Goal: Information Seeking & Learning: Learn about a topic

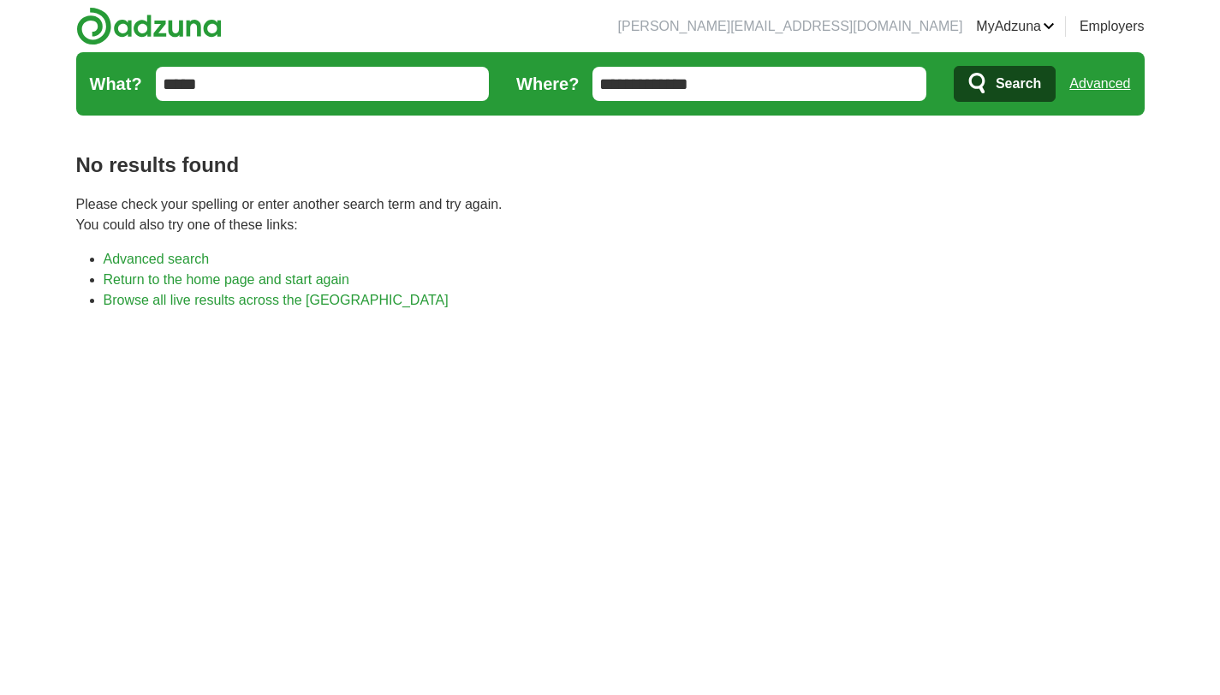
click at [293, 98] on input "****" at bounding box center [323, 84] width 334 height 34
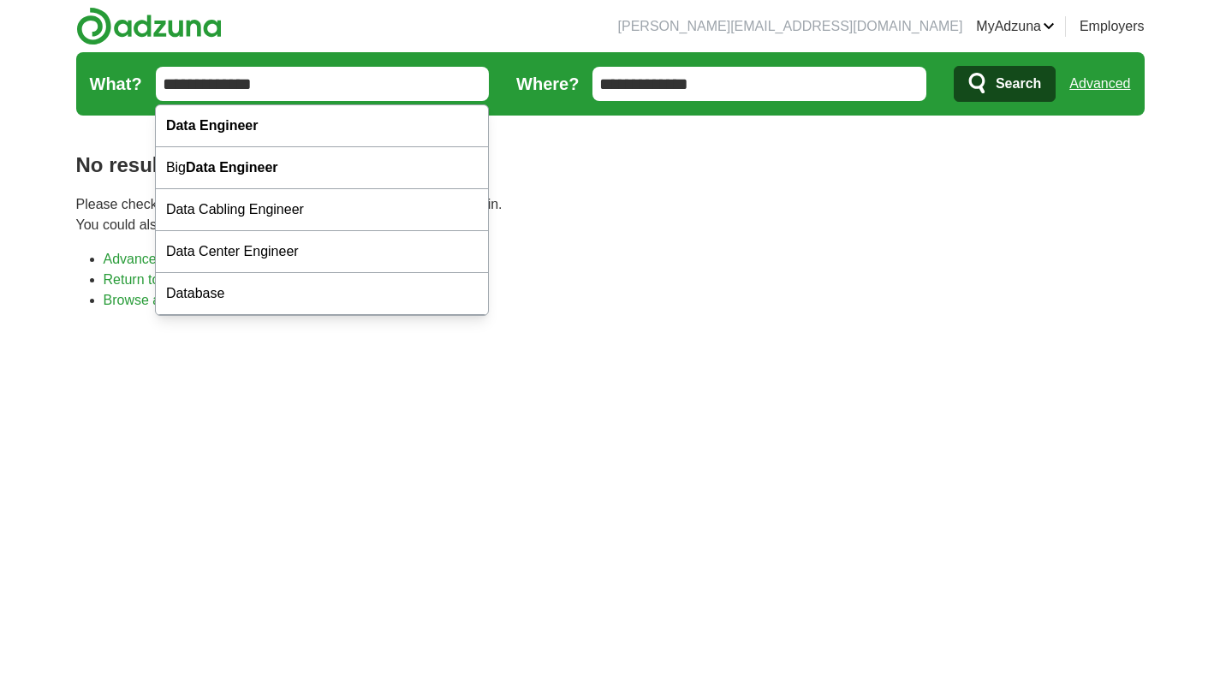
click at [817, 92] on input "**********" at bounding box center [759, 84] width 334 height 34
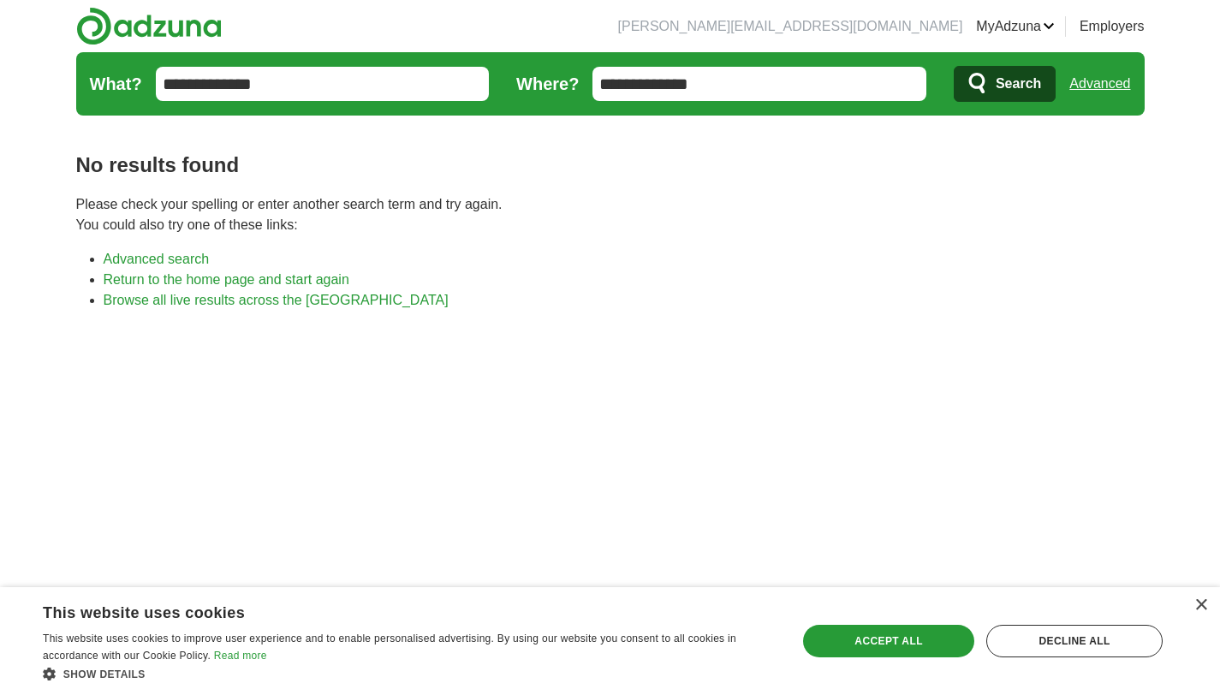
click at [262, 88] on input "**********" at bounding box center [323, 84] width 334 height 34
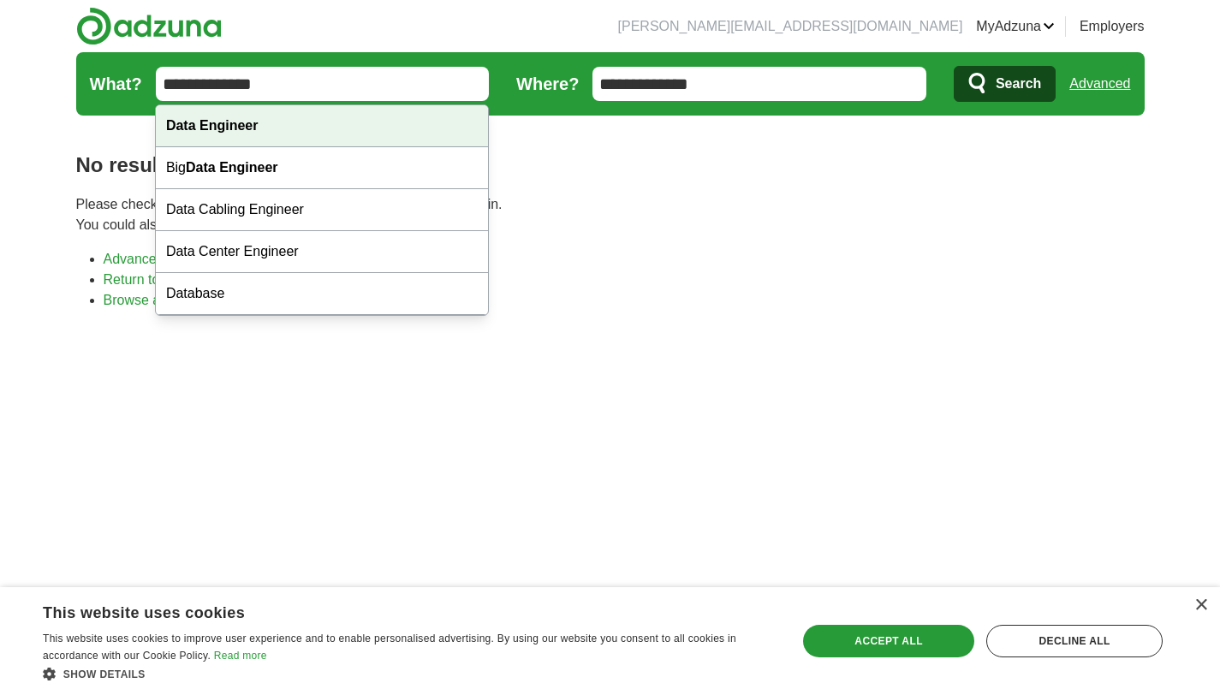
click at [267, 125] on div "Data Engineer" at bounding box center [322, 126] width 332 height 42
type input "**********"
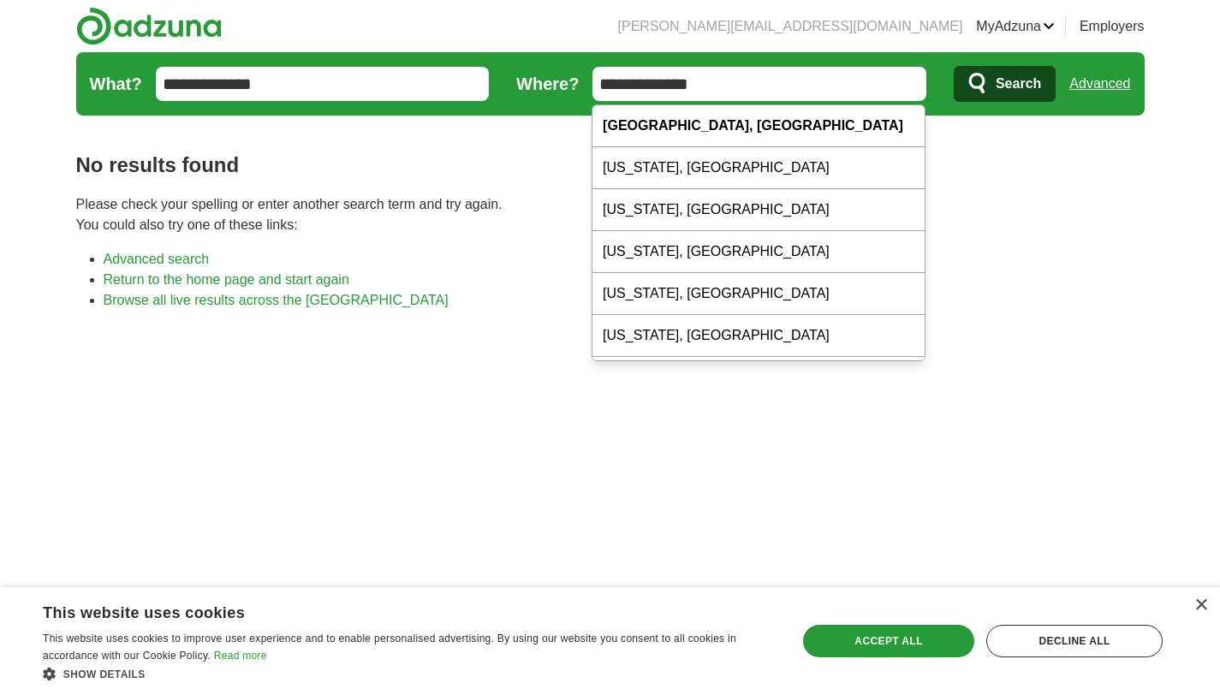
click at [759, 27] on header "nicole.dataeng@gmail.com MyAdzuna Alerts Favorites Resumes ApplyIQ Preferences …" at bounding box center [610, 61] width 1068 height 122
click at [750, 76] on input "**********" at bounding box center [759, 84] width 334 height 34
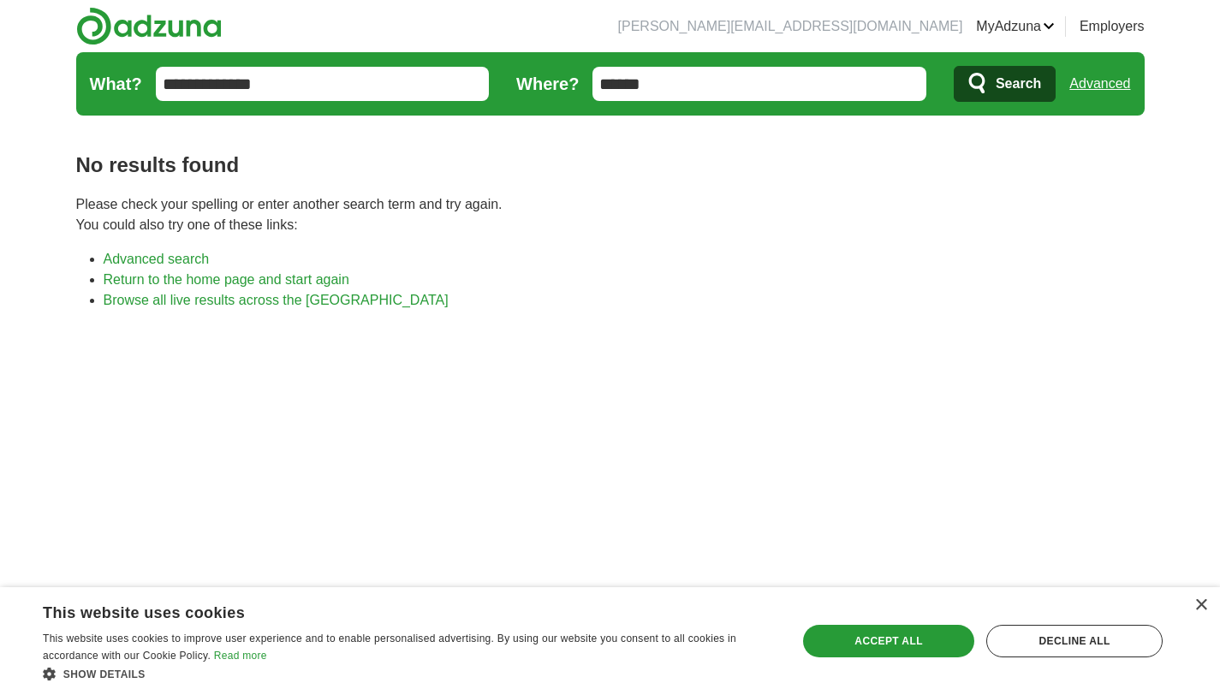
type input "******"
click at [1021, 85] on span "Search" at bounding box center [1017, 84] width 45 height 34
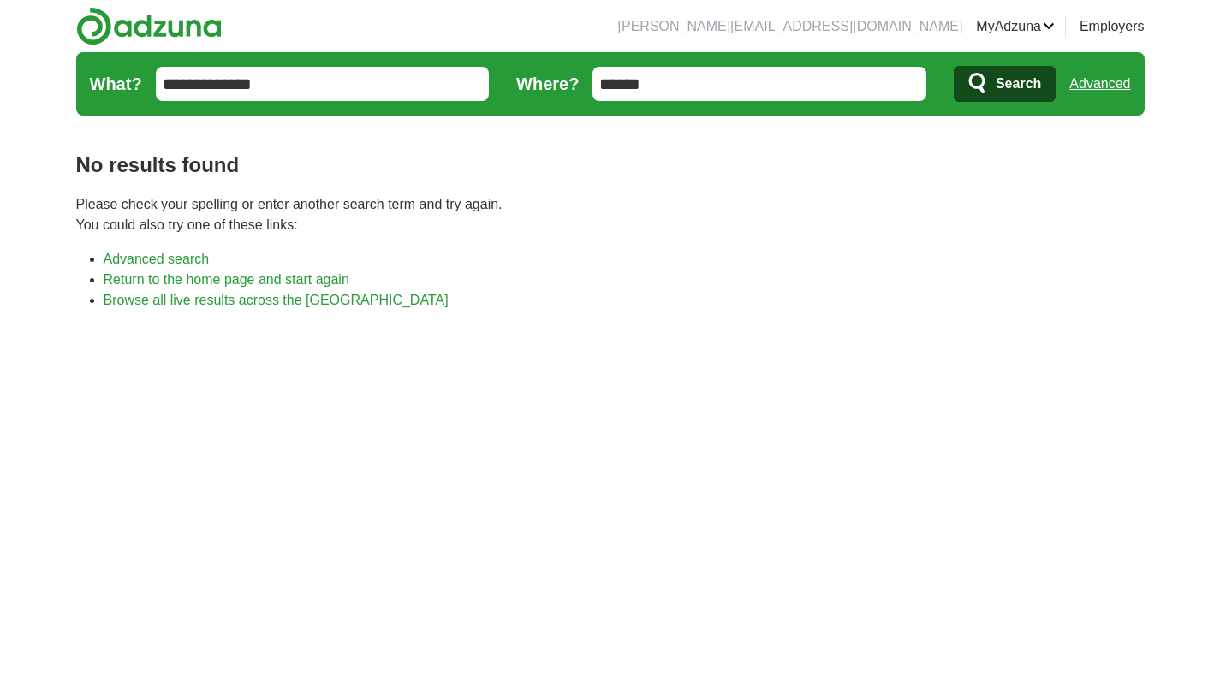
click at [1082, 86] on link "Advanced" at bounding box center [1099, 84] width 61 height 34
click at [694, 68] on input "******" at bounding box center [759, 84] width 334 height 34
drag, startPoint x: 694, startPoint y: 84, endPoint x: 587, endPoint y: 81, distance: 107.0
click at [587, 81] on form "**********" at bounding box center [610, 83] width 1068 height 63
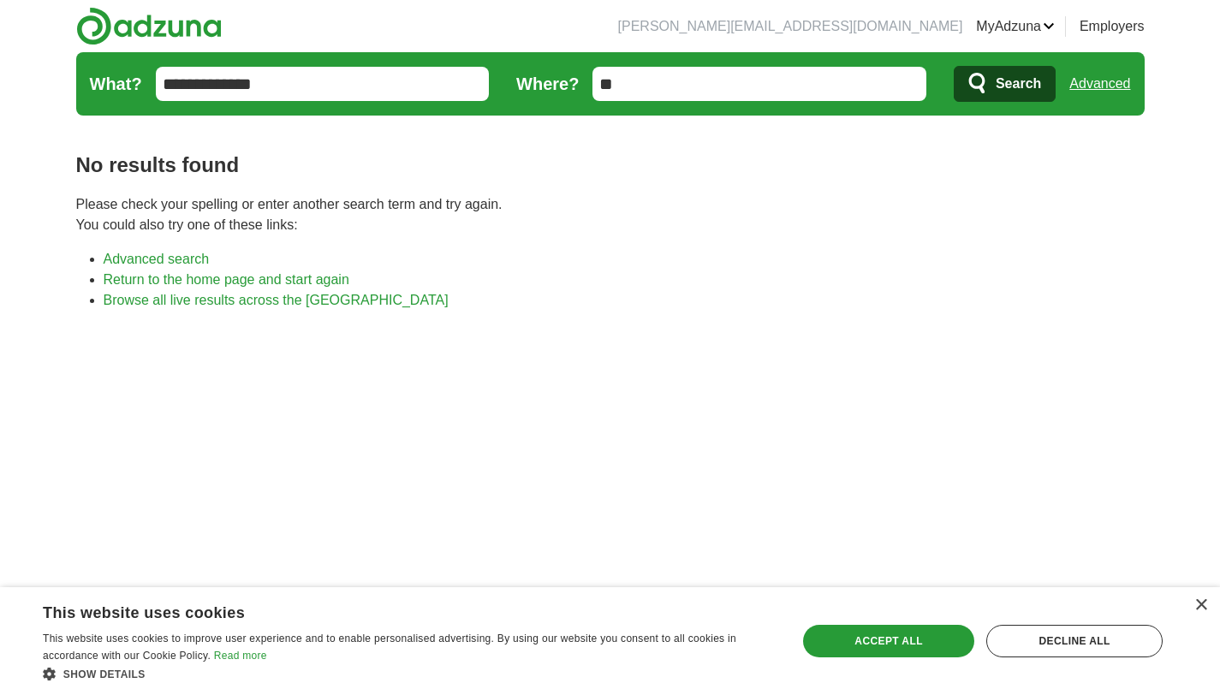
type input "*"
type input "******"
click at [1004, 69] on span "Search" at bounding box center [1017, 84] width 45 height 34
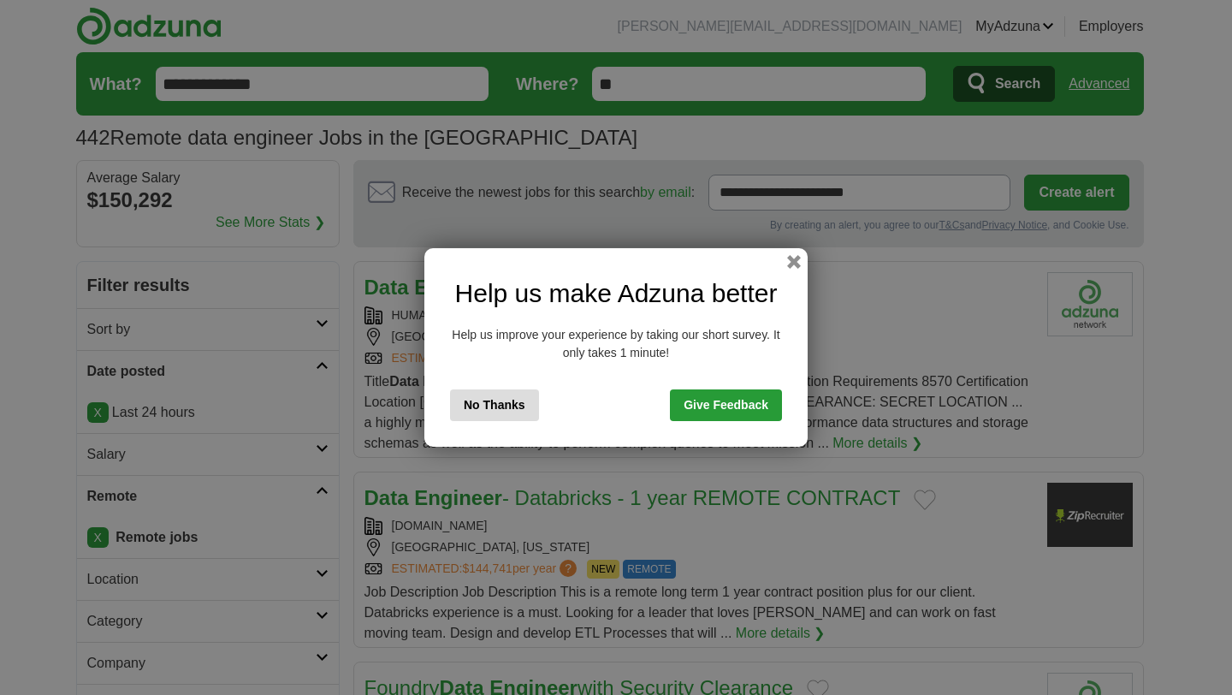
click at [508, 402] on button "No Thanks" at bounding box center [494, 405] width 89 height 32
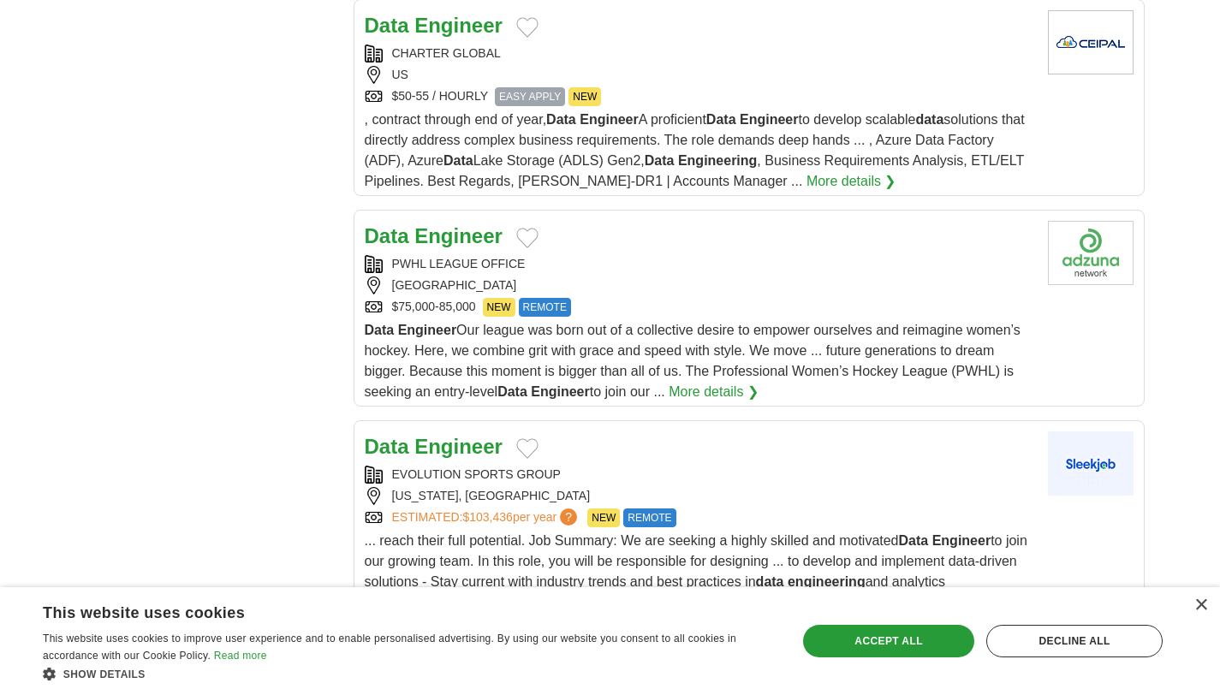
scroll to position [1660, 0]
click at [455, 38] on strong "Engineer" at bounding box center [458, 26] width 88 height 23
click at [443, 248] on strong "Engineer" at bounding box center [458, 236] width 88 height 23
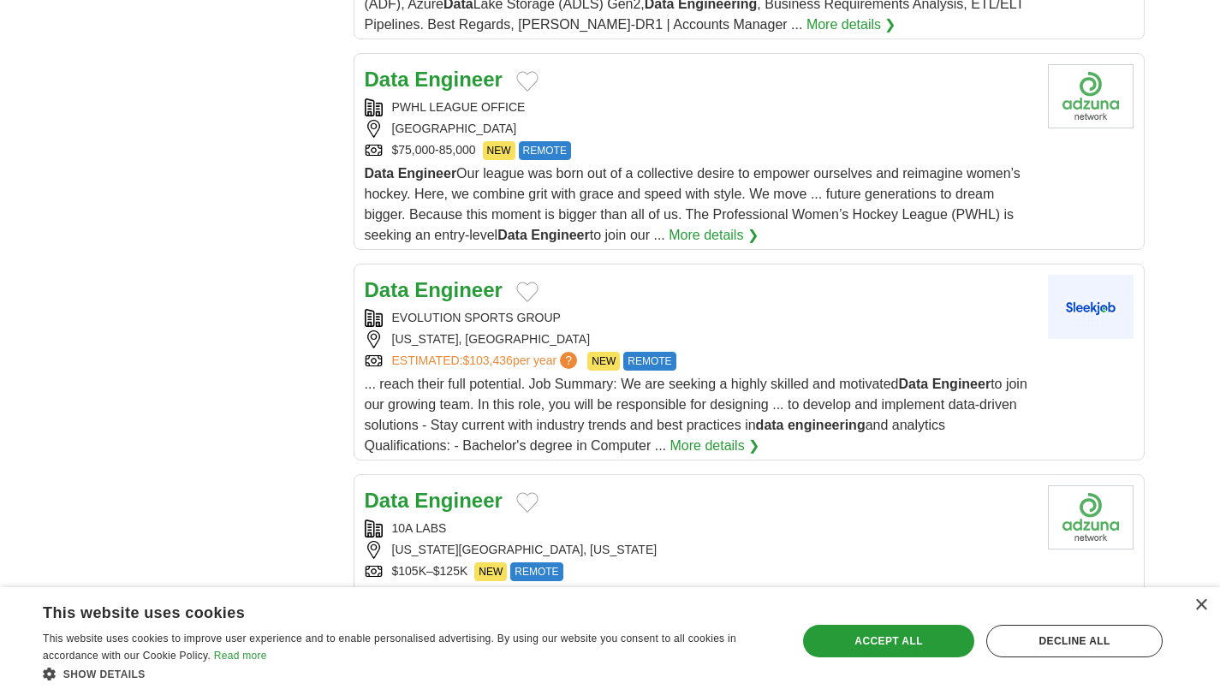
click at [444, 301] on strong "Engineer" at bounding box center [458, 289] width 88 height 23
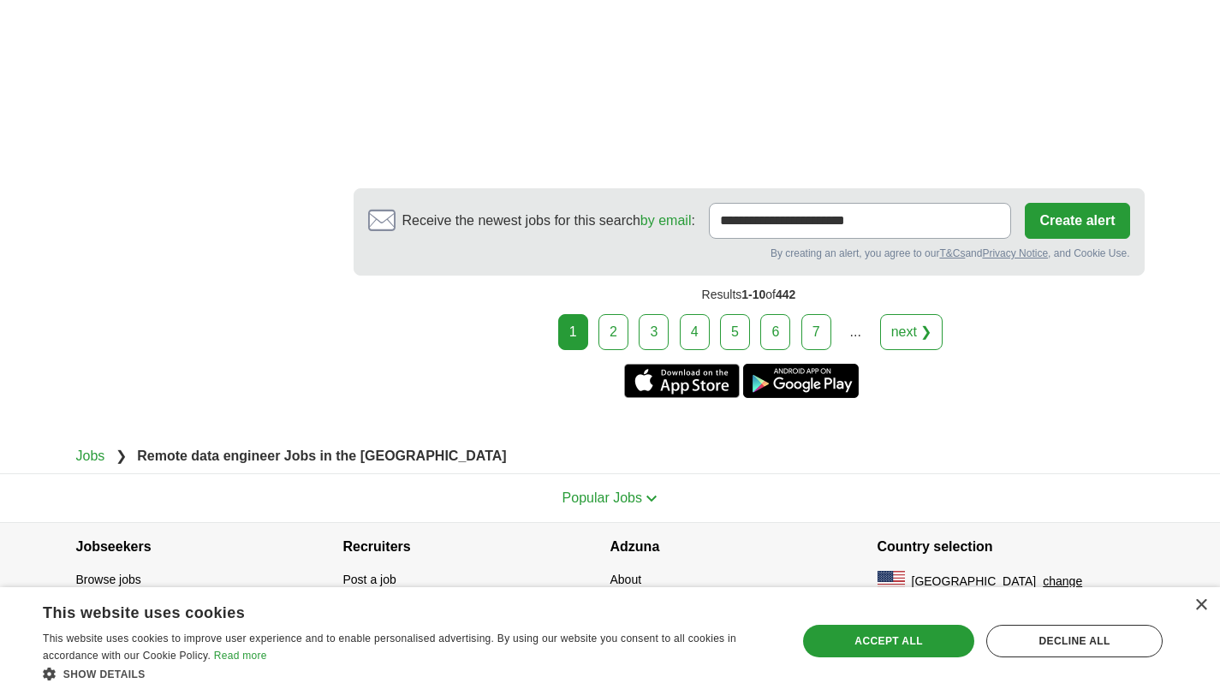
scroll to position [3269, 0]
click at [597, 326] on div "1 2 3 4 5 6 7 ... next ❯" at bounding box center [748, 332] width 791 height 36
click at [602, 327] on link "2" at bounding box center [613, 332] width 30 height 36
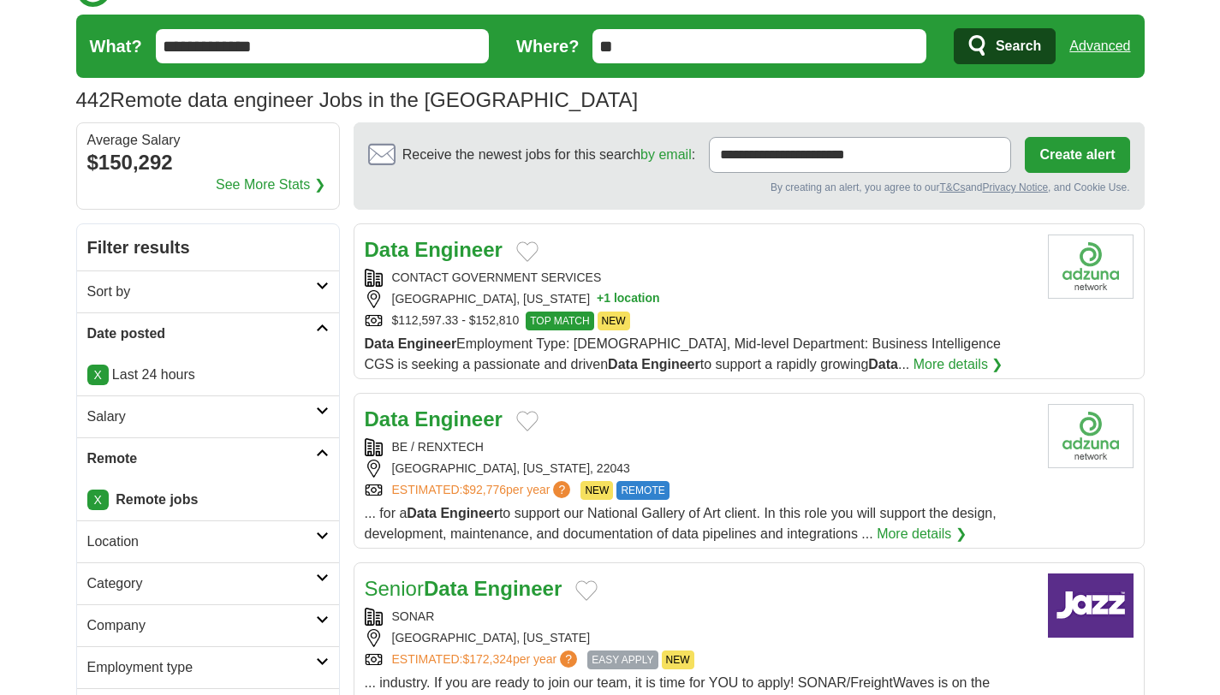
scroll to position [68, 0]
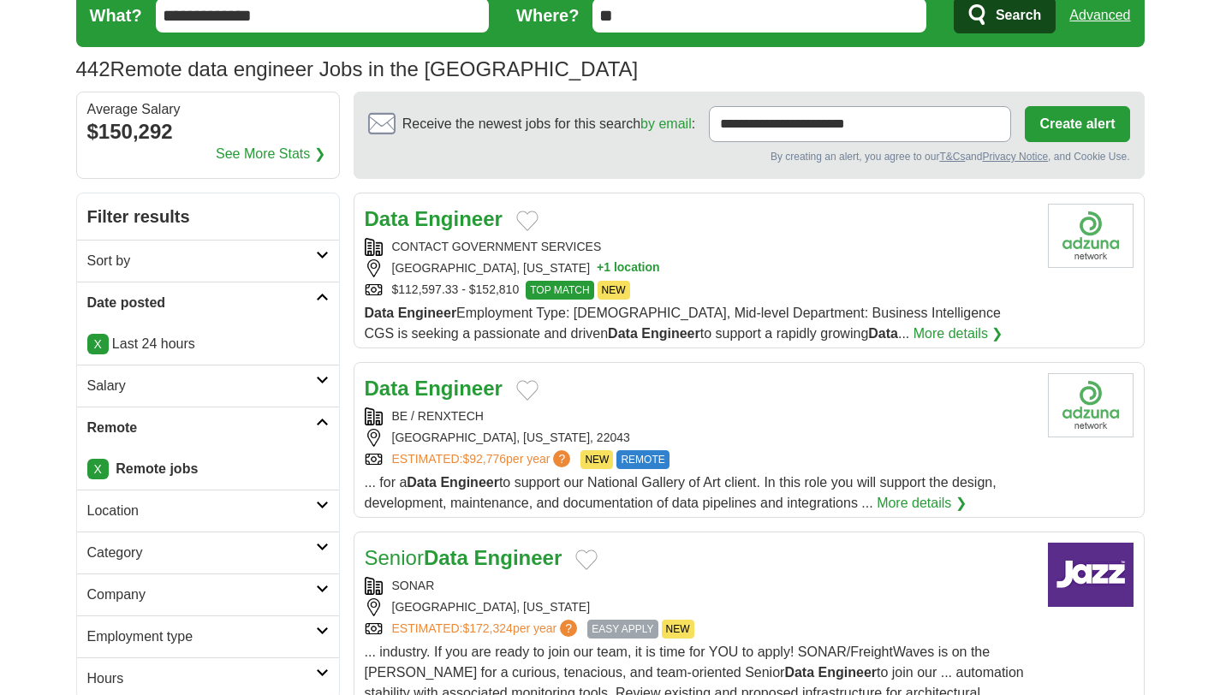
click at [442, 391] on strong "Engineer" at bounding box center [458, 388] width 88 height 23
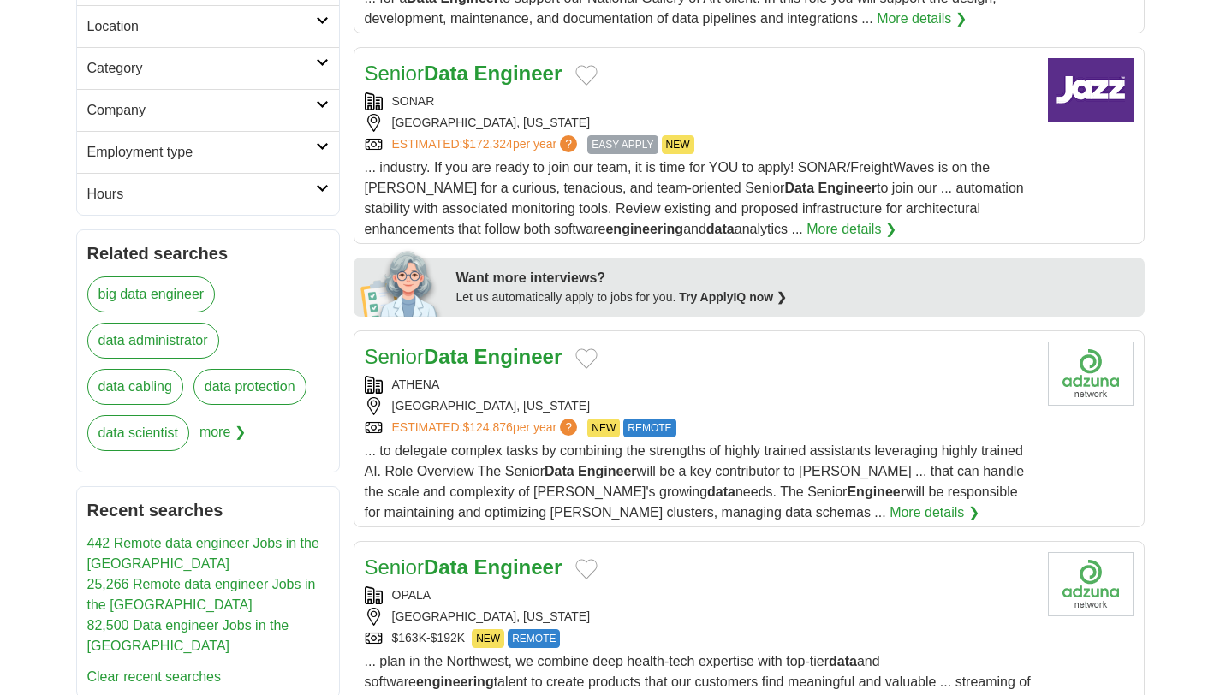
scroll to position [698, 0]
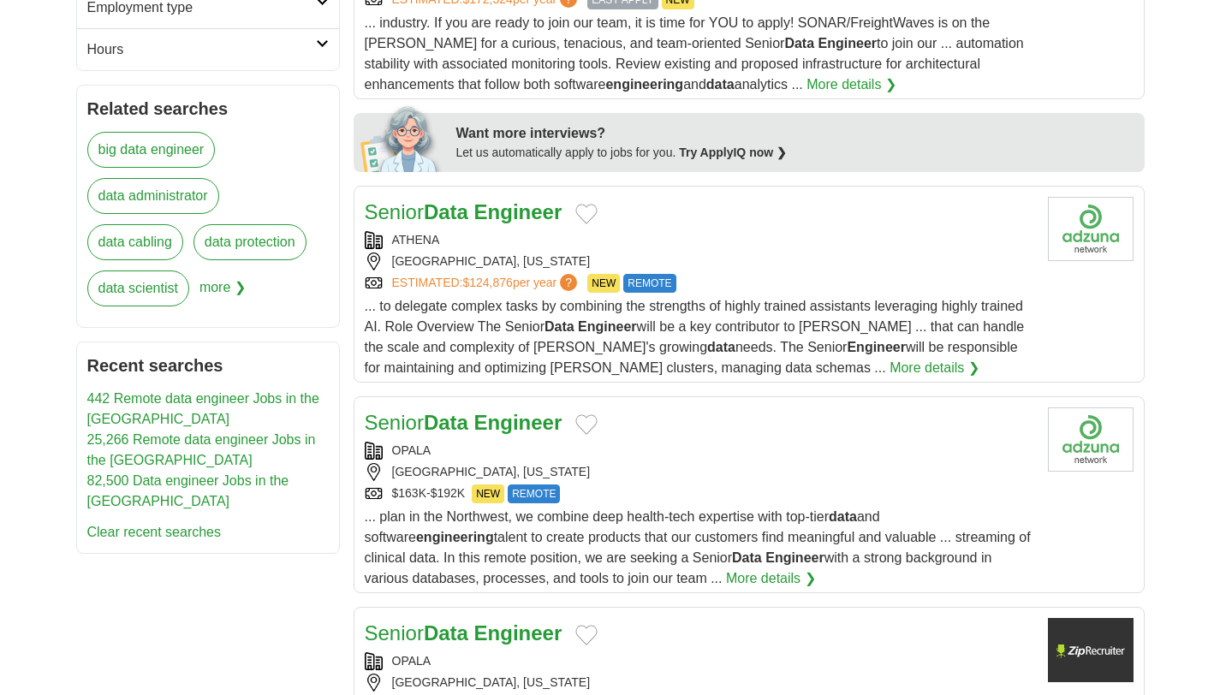
click at [466, 217] on strong "Data" at bounding box center [446, 211] width 45 height 23
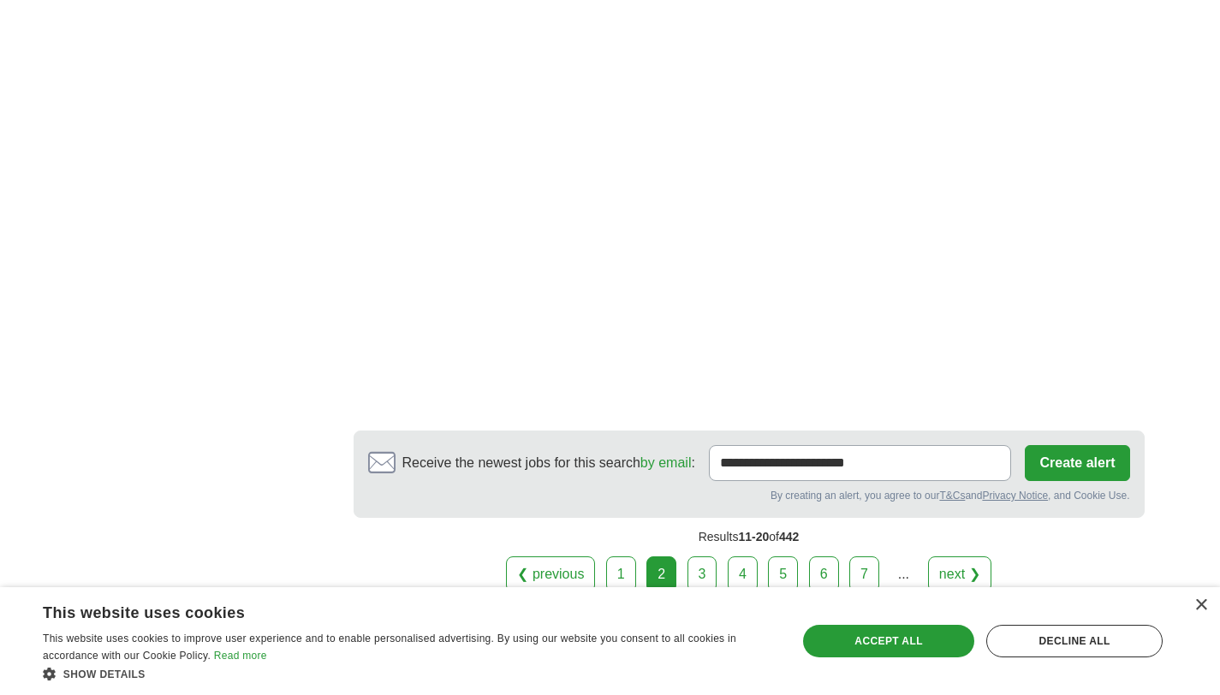
scroll to position [3086, 0]
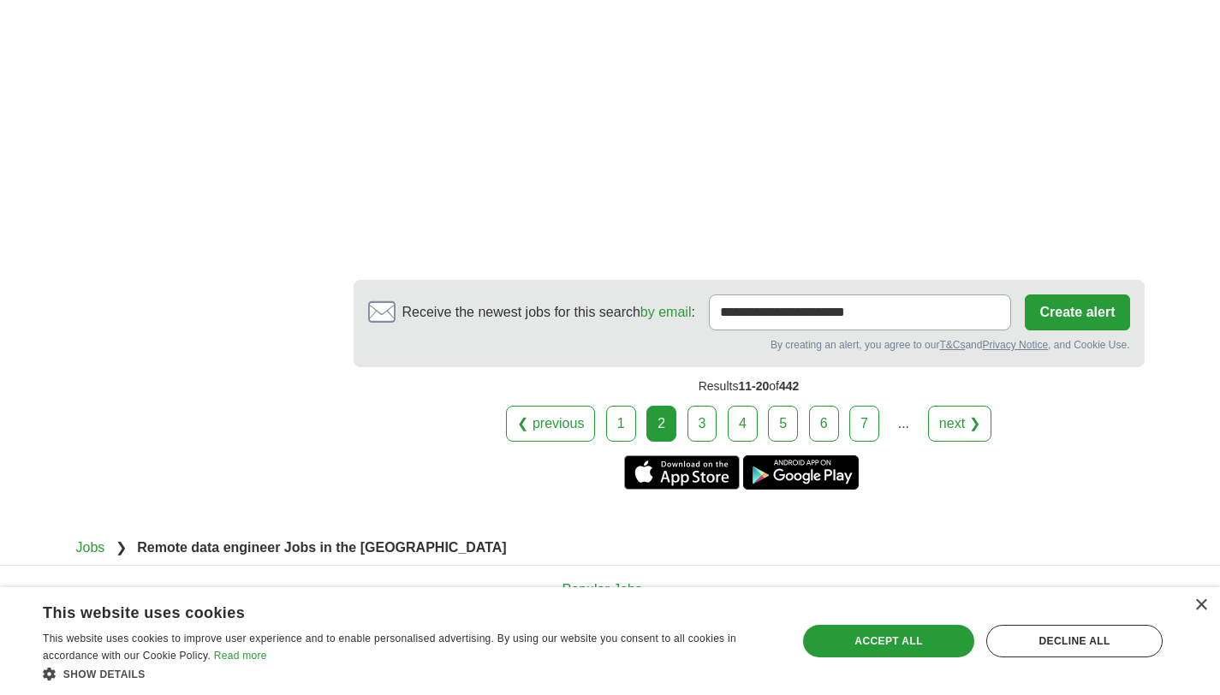
click at [698, 426] on link "3" at bounding box center [702, 424] width 30 height 36
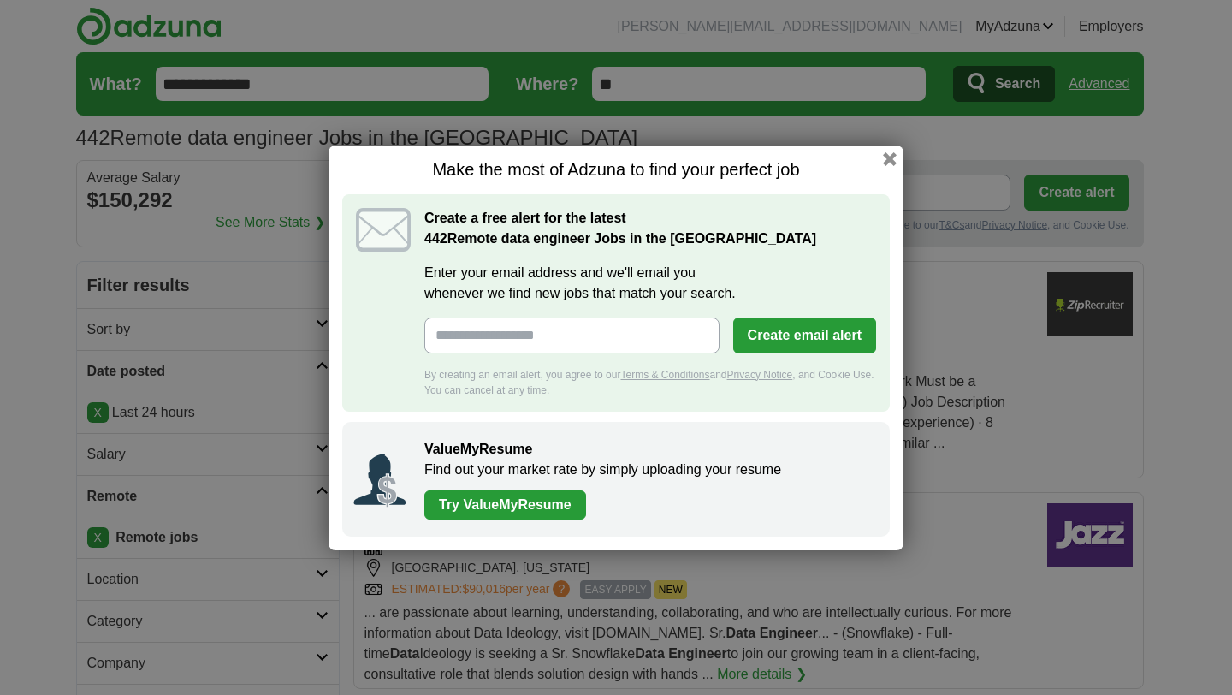
click at [894, 152] on button "button" at bounding box center [890, 159] width 14 height 14
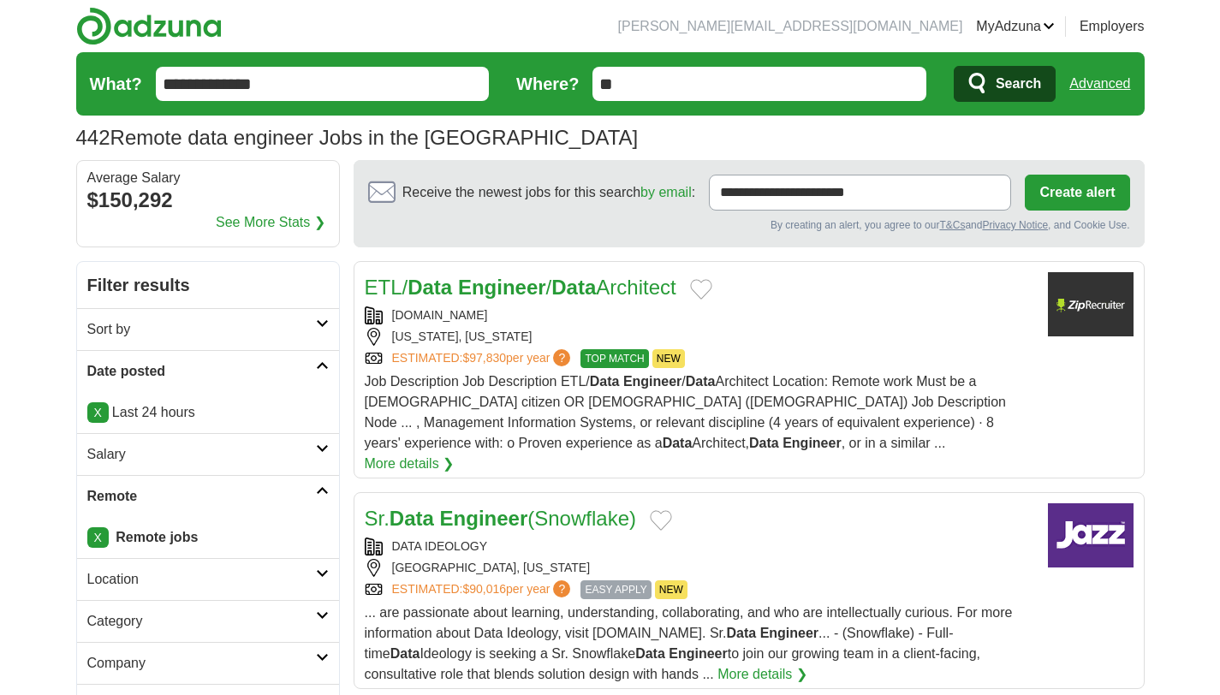
click at [486, 286] on strong "Engineer" at bounding box center [502, 287] width 88 height 23
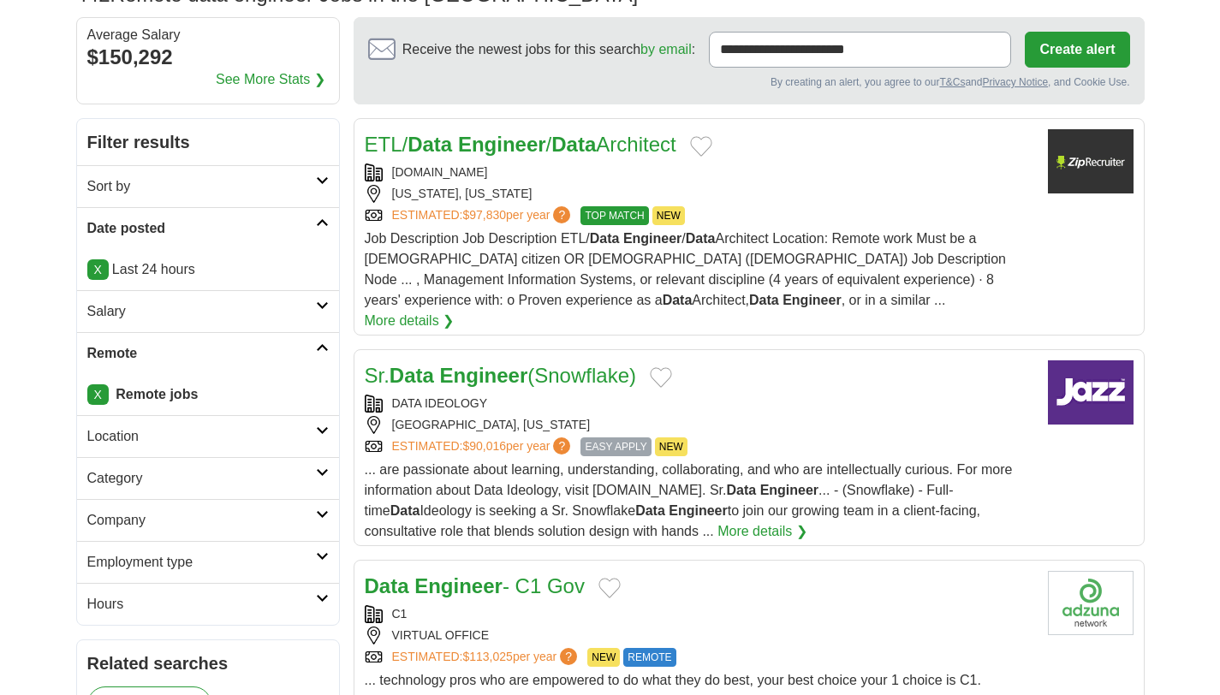
scroll to position [145, 0]
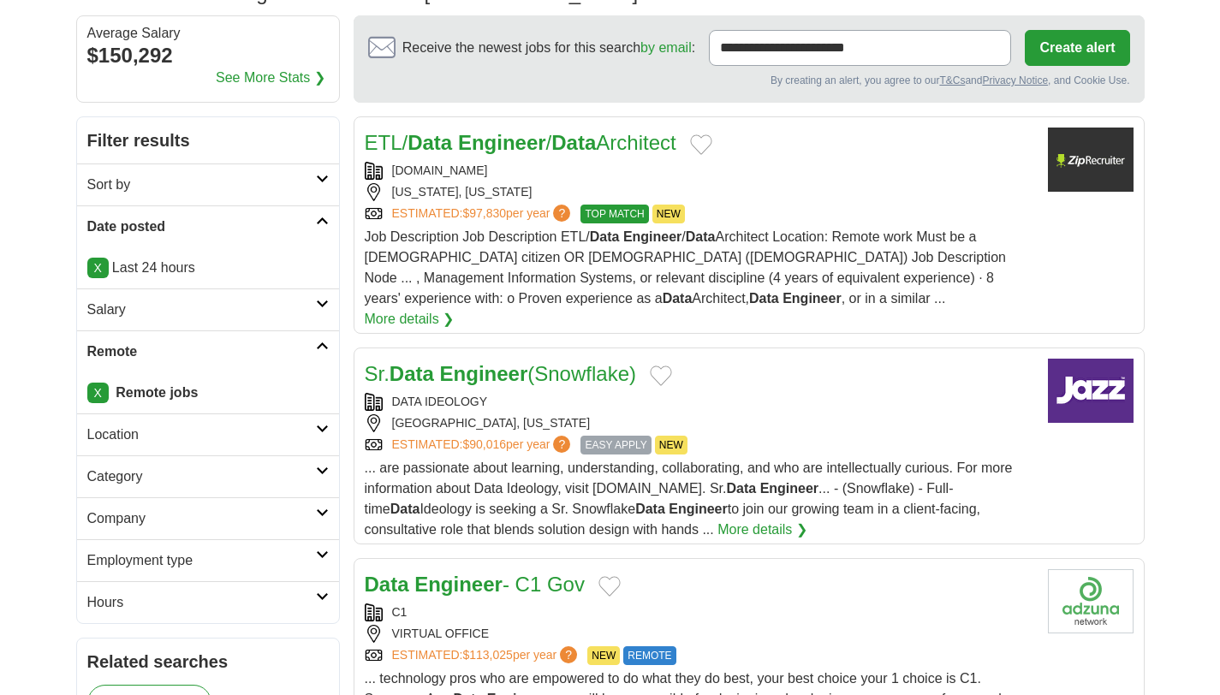
click at [479, 362] on strong "Engineer" at bounding box center [484, 373] width 88 height 23
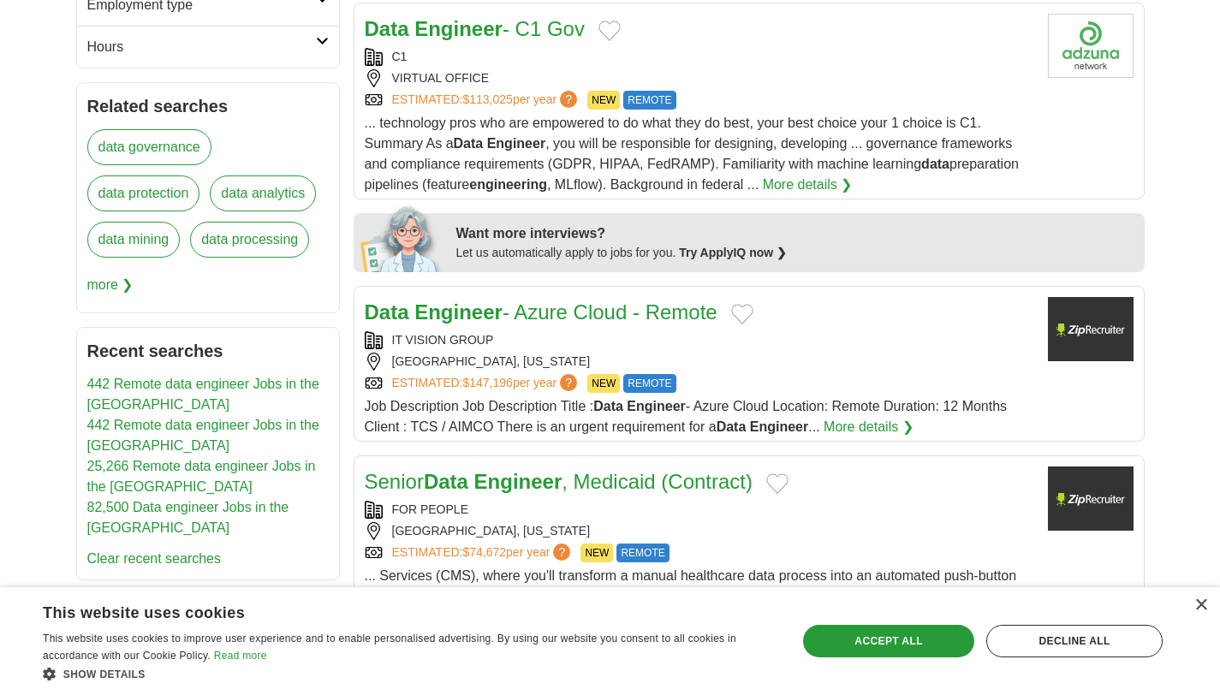
scroll to position [763, 0]
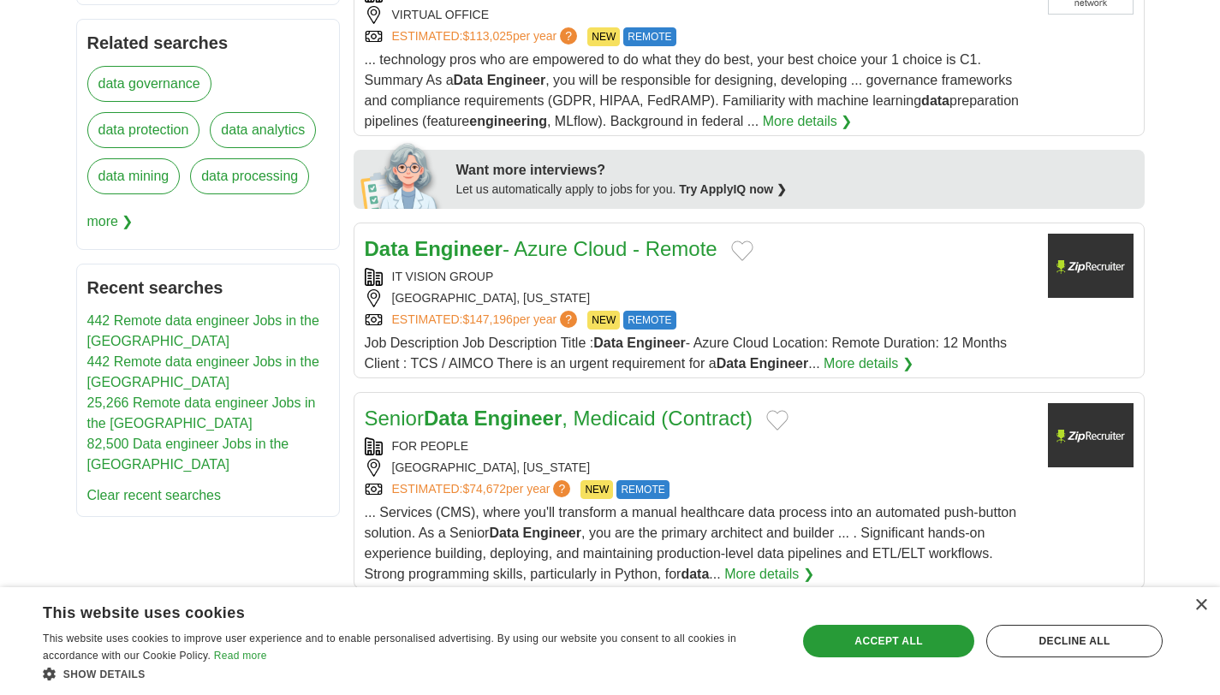
click at [492, 237] on strong "Engineer" at bounding box center [458, 248] width 88 height 23
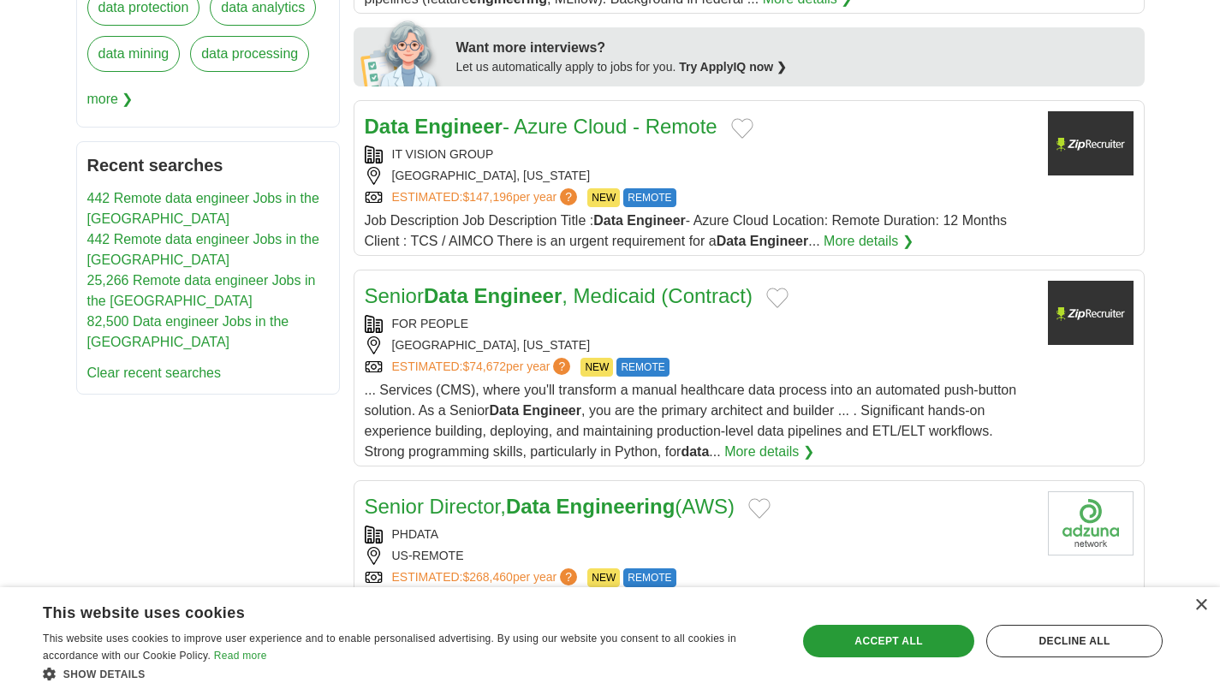
scroll to position [965, 0]
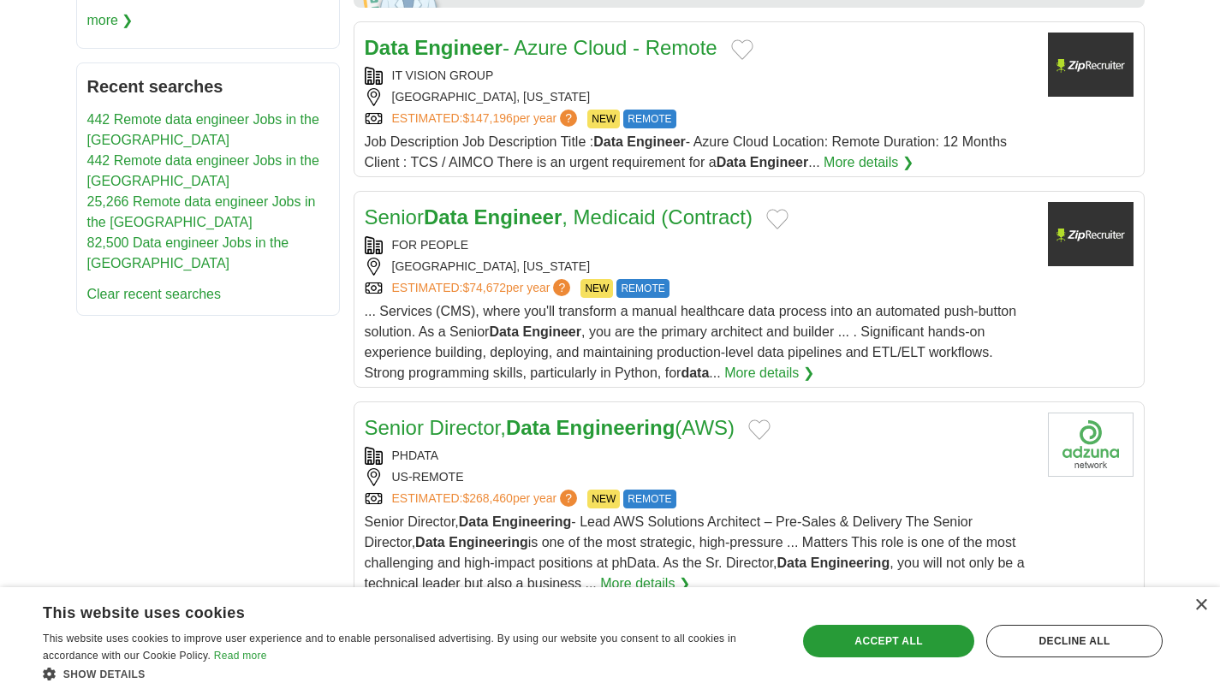
click at [497, 205] on strong "Engineer" at bounding box center [518, 216] width 88 height 23
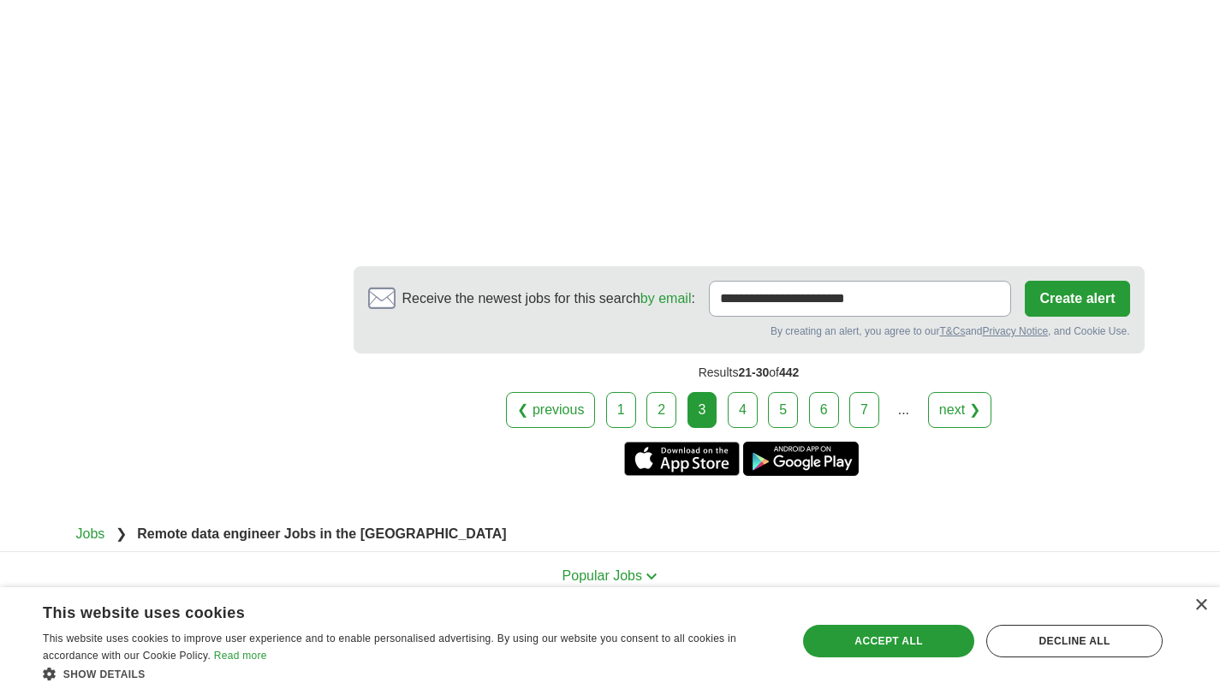
scroll to position [2883, 0]
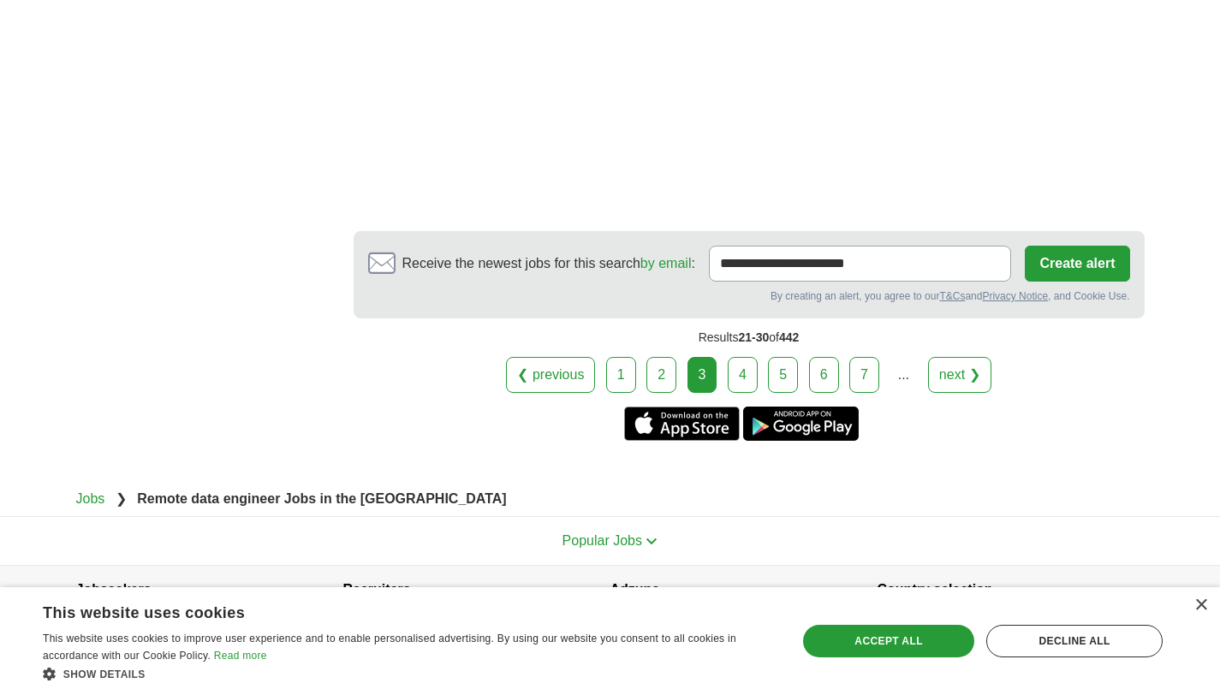
click at [739, 357] on link "4" at bounding box center [743, 375] width 30 height 36
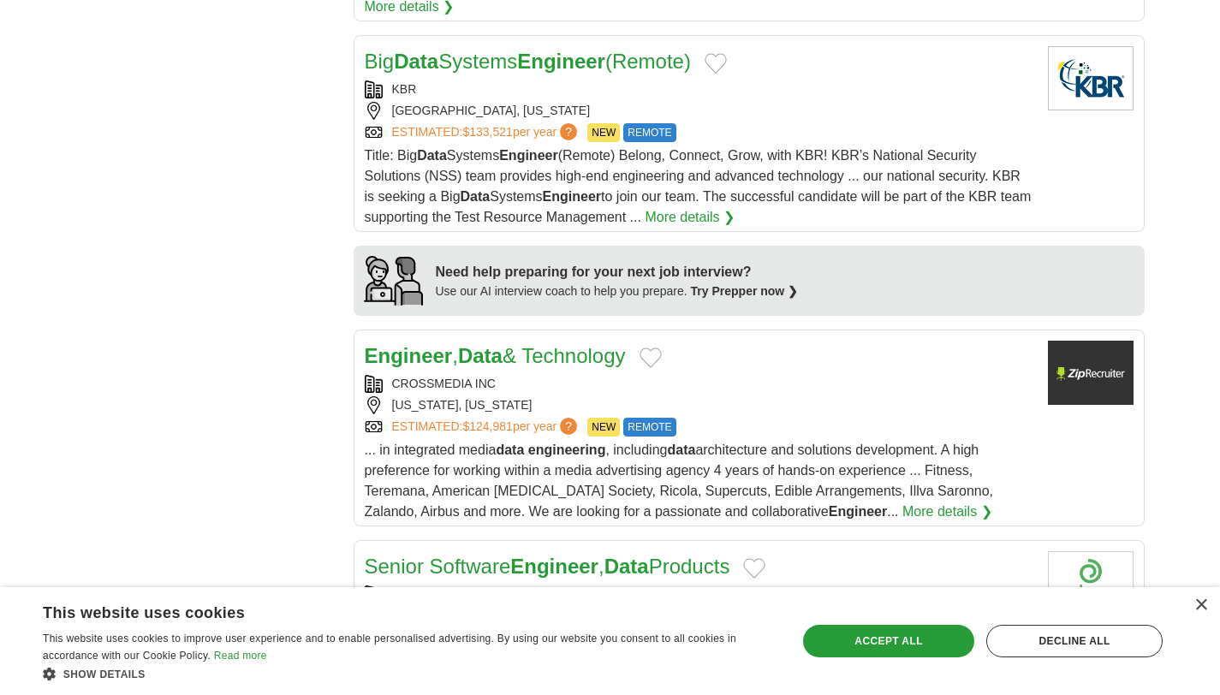
scroll to position [1379, 0]
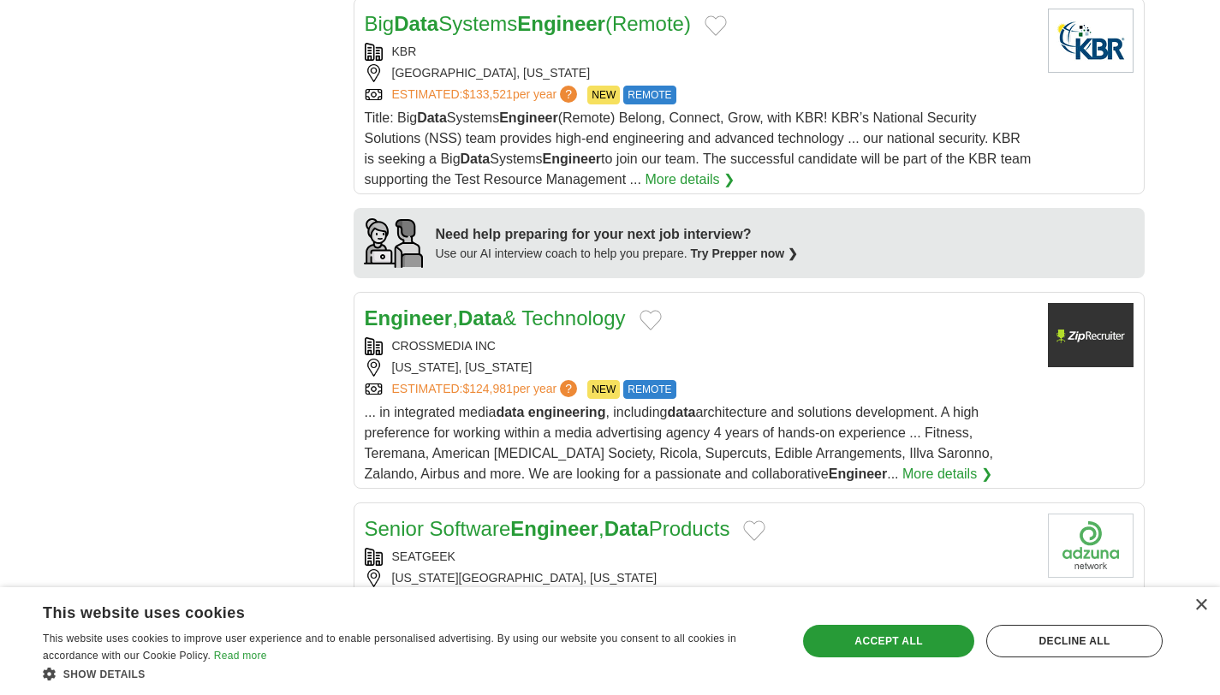
click at [480, 306] on strong "Data" at bounding box center [480, 317] width 45 height 23
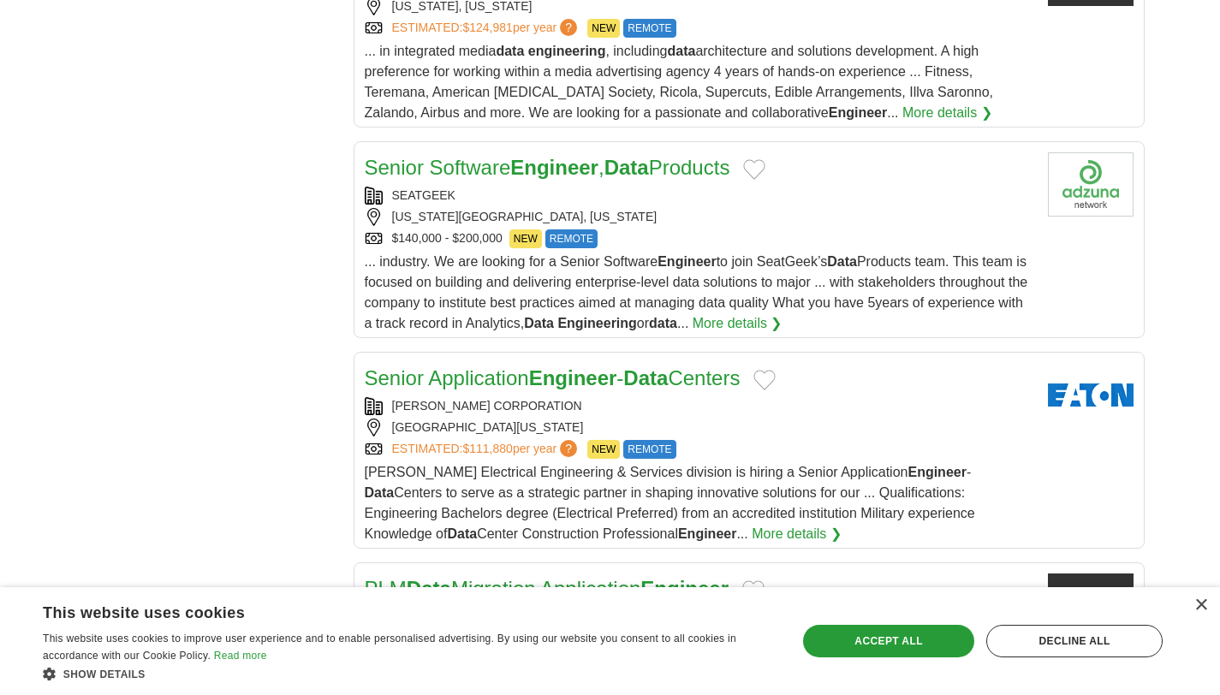
scroll to position [1737, 0]
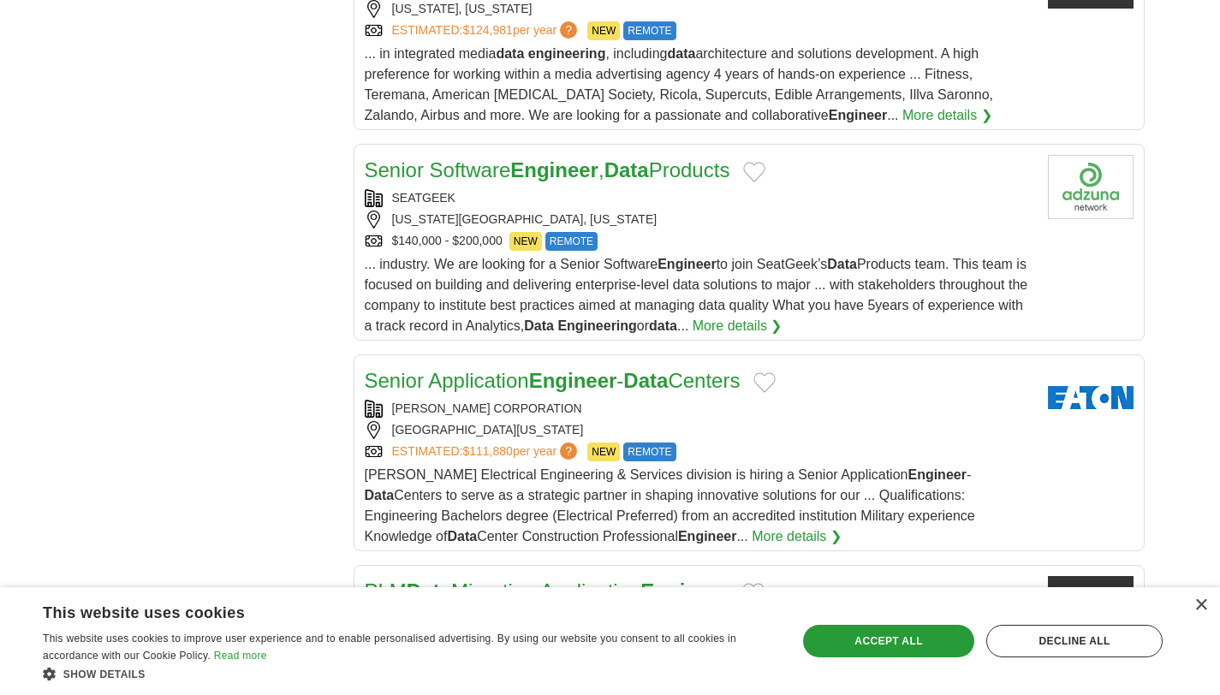
click at [461, 158] on link "Senior Software Engineer , Data Products" at bounding box center [547, 169] width 365 height 23
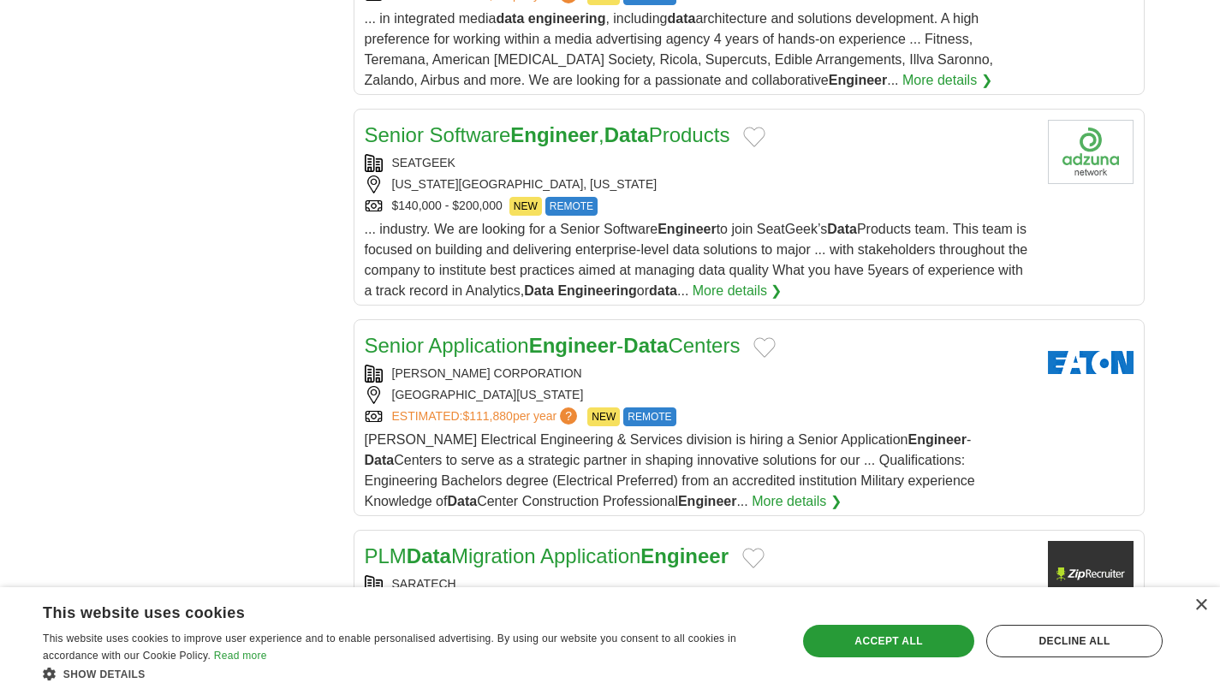
scroll to position [1779, 0]
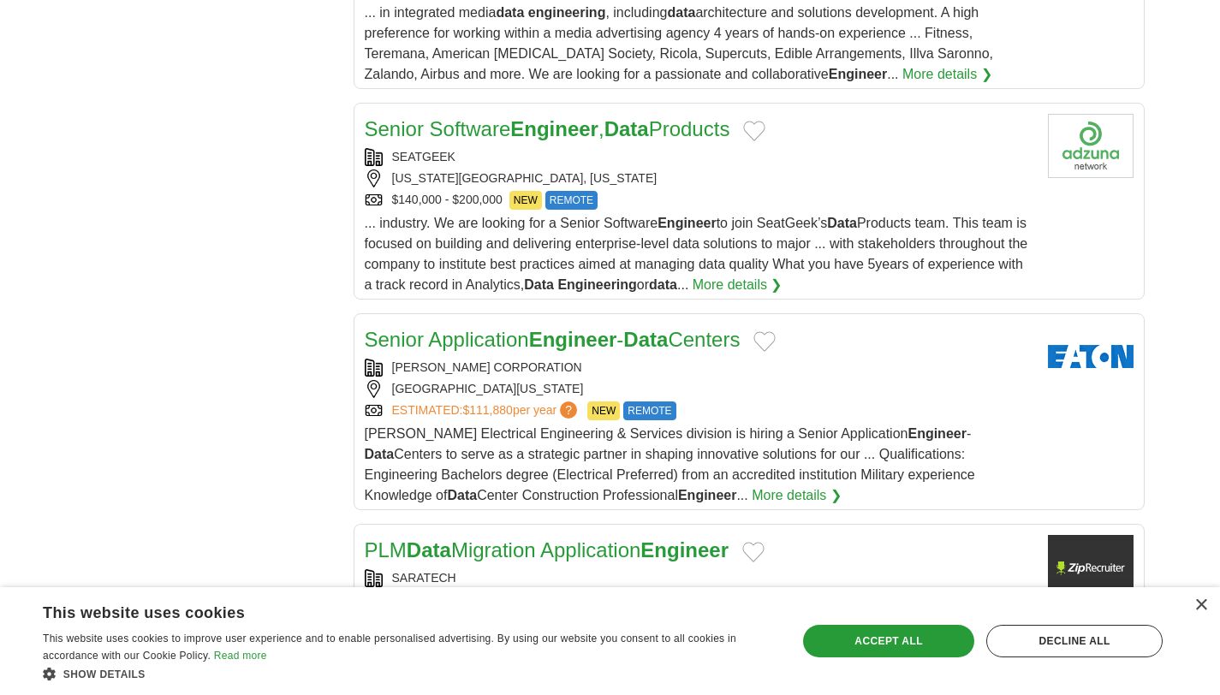
click at [479, 328] on link "Senior Application Engineer - Data Centers" at bounding box center [553, 339] width 376 height 23
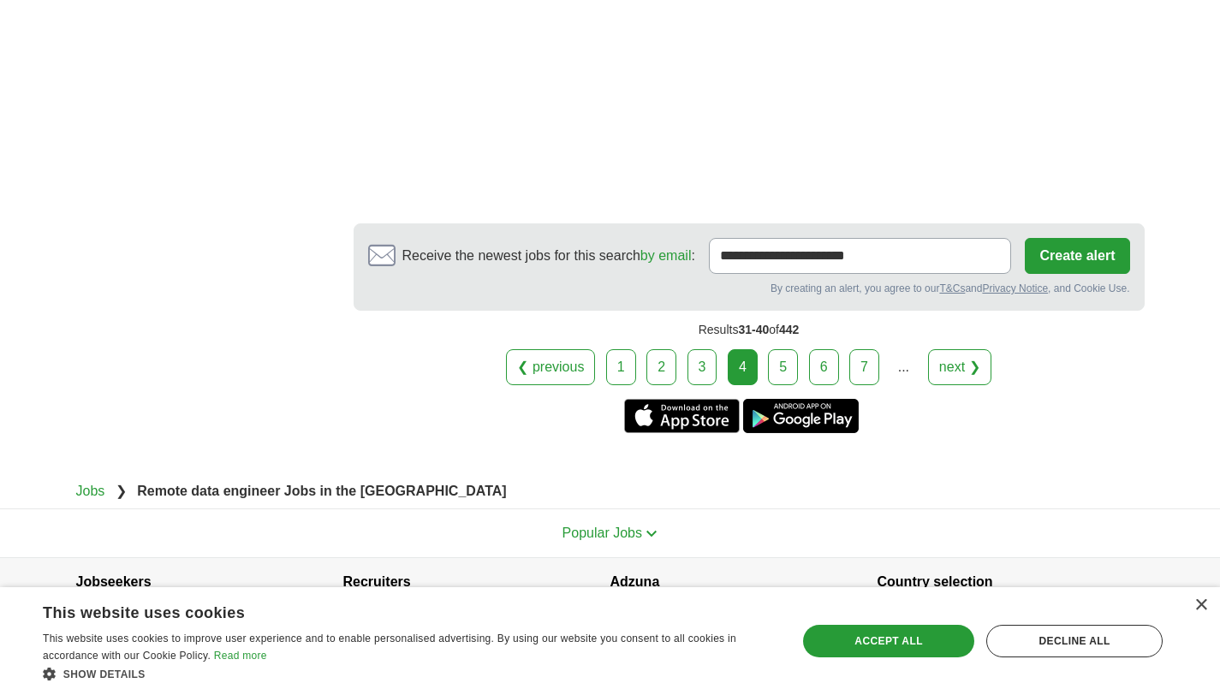
scroll to position [2999, 0]
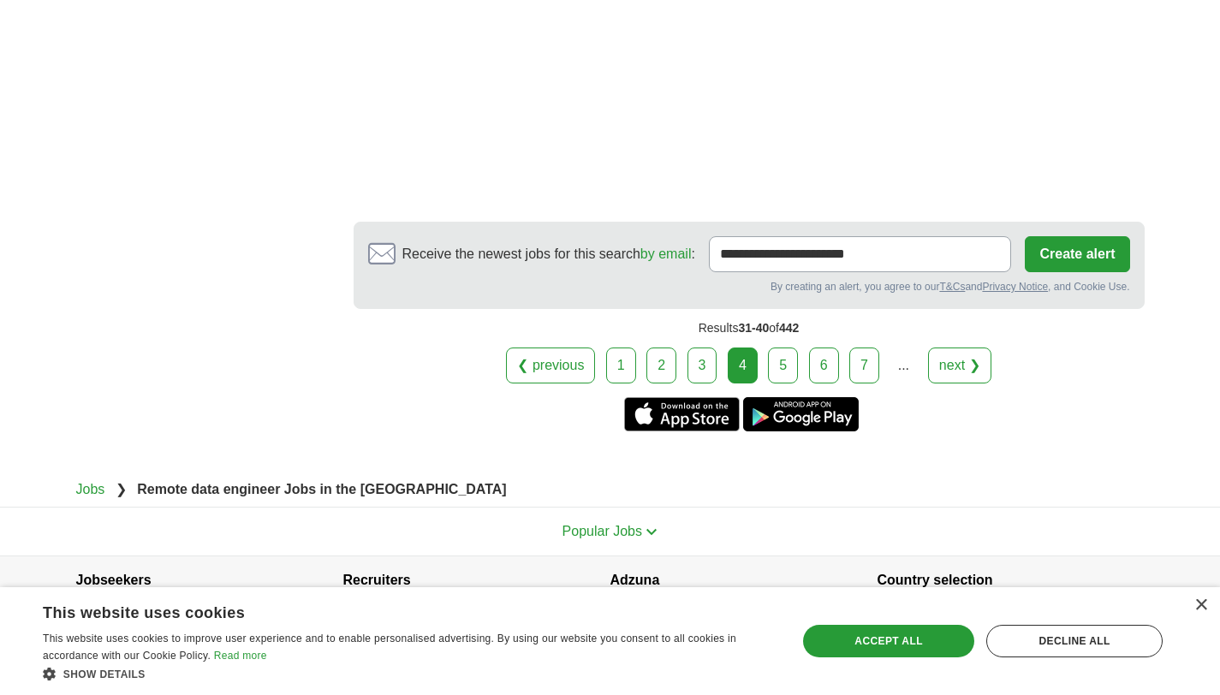
click at [772, 347] on link "5" at bounding box center [783, 365] width 30 height 36
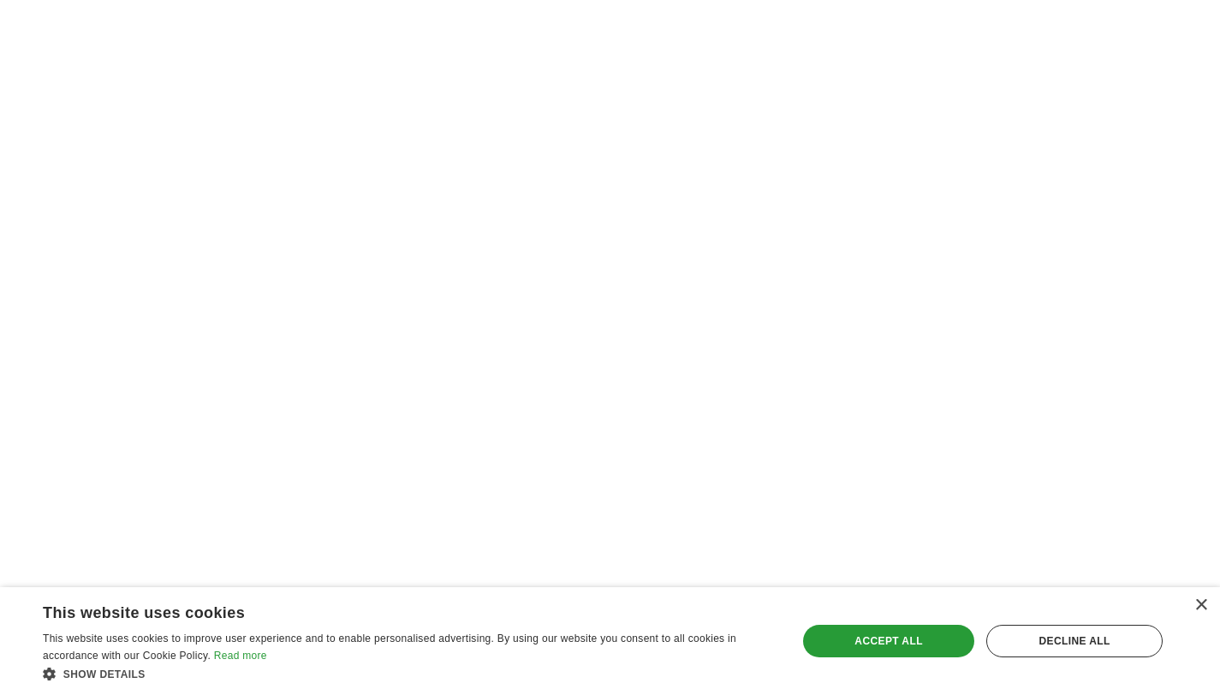
scroll to position [2860, 0]
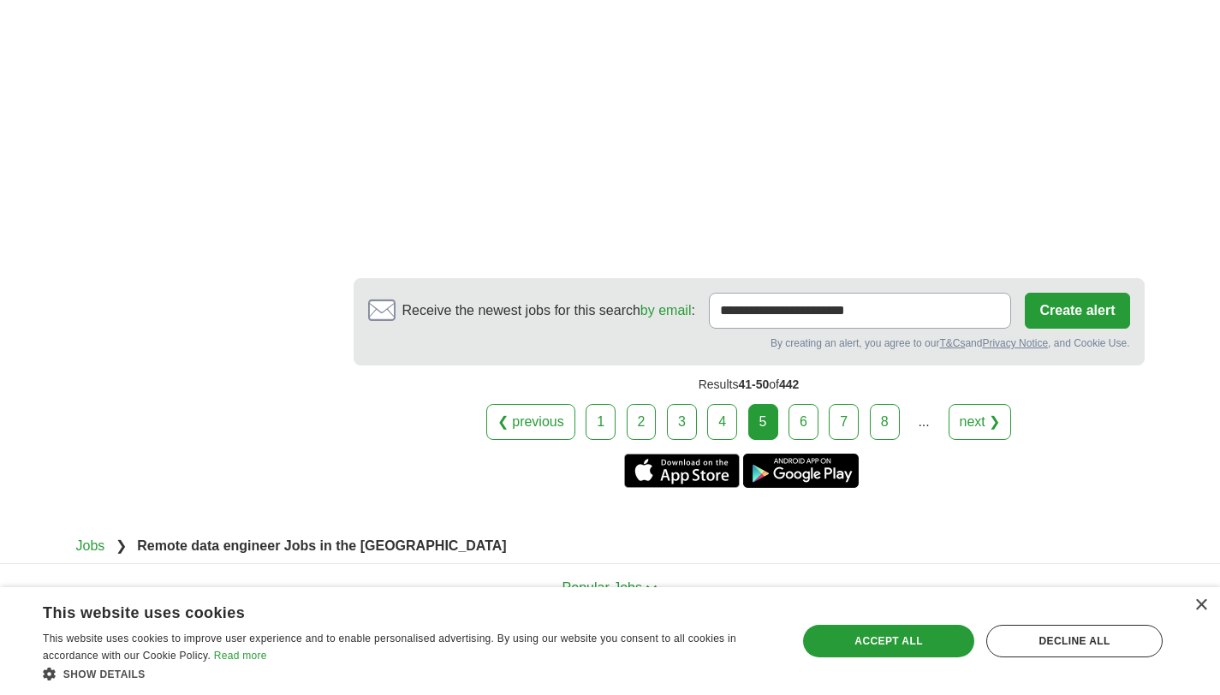
click at [805, 406] on link "6" at bounding box center [803, 422] width 30 height 36
